Goal: Information Seeking & Learning: Learn about a topic

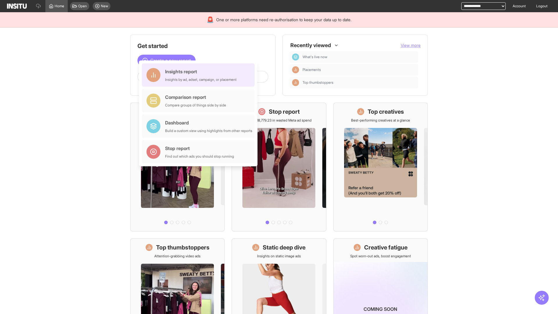
click at [200, 75] on div "Insights report Insights by ad, adset, campaign, or placement" at bounding box center [200, 75] width 71 height 14
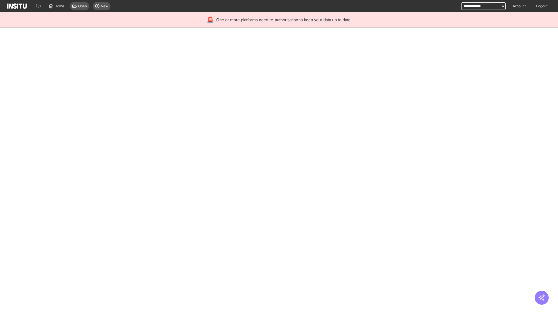
select select "**"
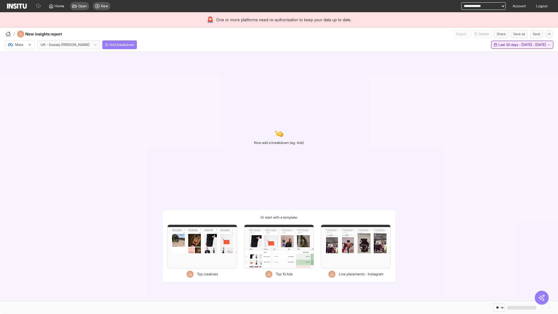
click at [510, 45] on span "Last 30 days - [DATE] - [DATE]" at bounding box center [522, 44] width 48 height 5
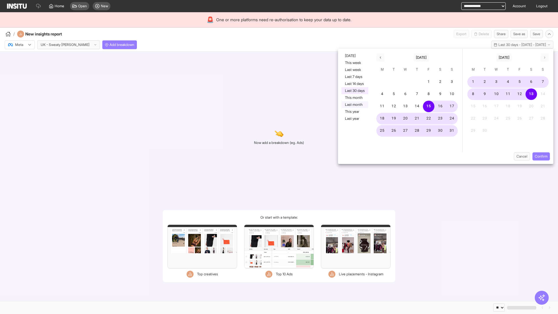
click at [354, 105] on button "Last month" at bounding box center [354, 104] width 27 height 7
